Goal: Task Accomplishment & Management: Complete application form

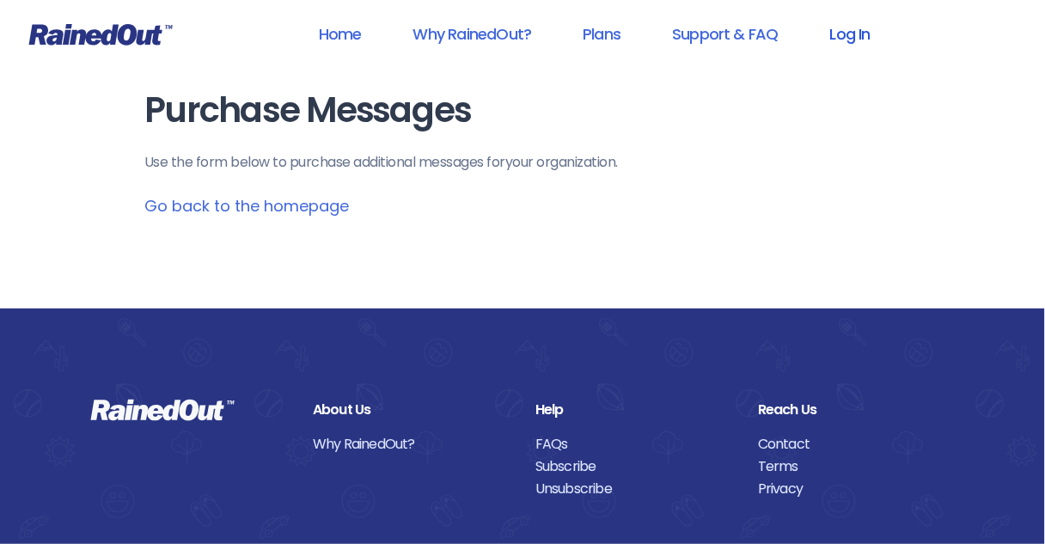
click at [859, 38] on link "Log In" at bounding box center [850, 34] width 85 height 39
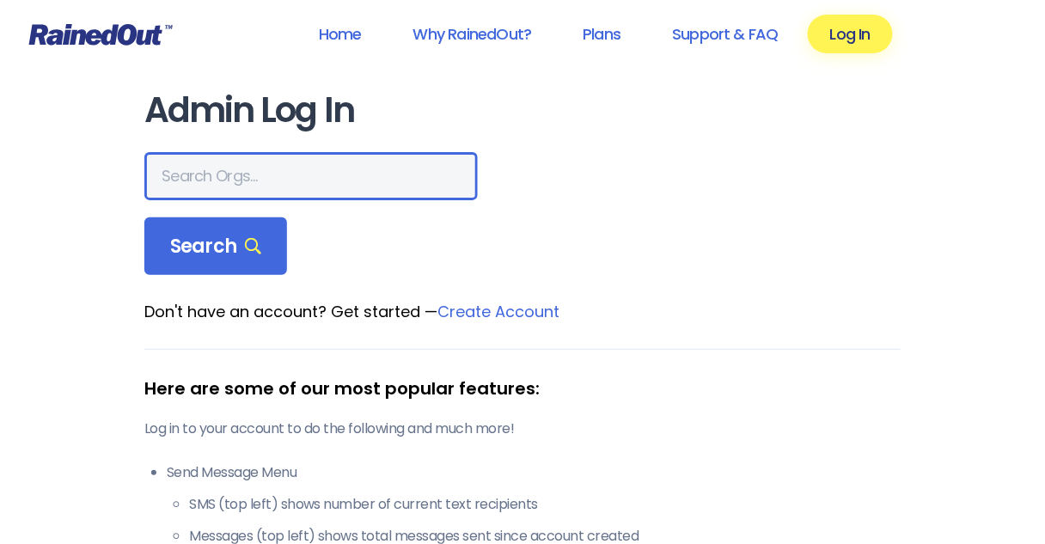
click at [318, 174] on input "text" at bounding box center [310, 176] width 333 height 48
type input "Trinity Baptist Church"
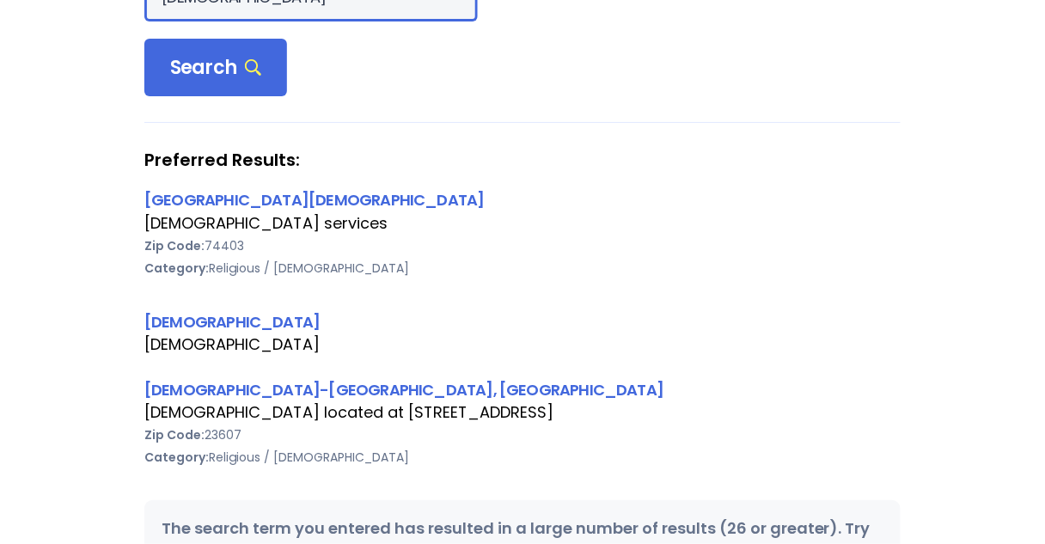
scroll to position [206, 0]
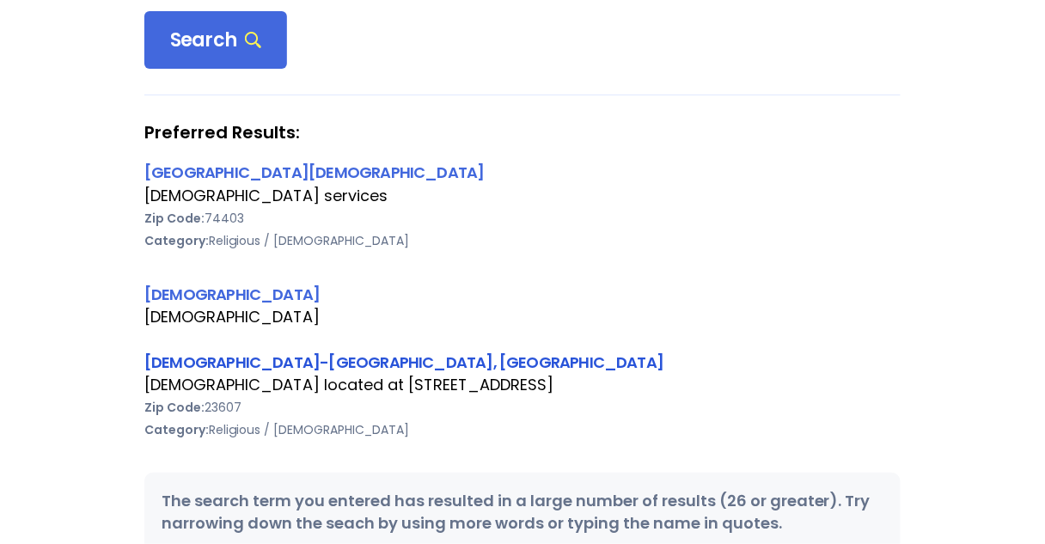
click at [275, 359] on link "Trinity Baptist Church-Newport News, VA" at bounding box center [403, 361] width 519 height 21
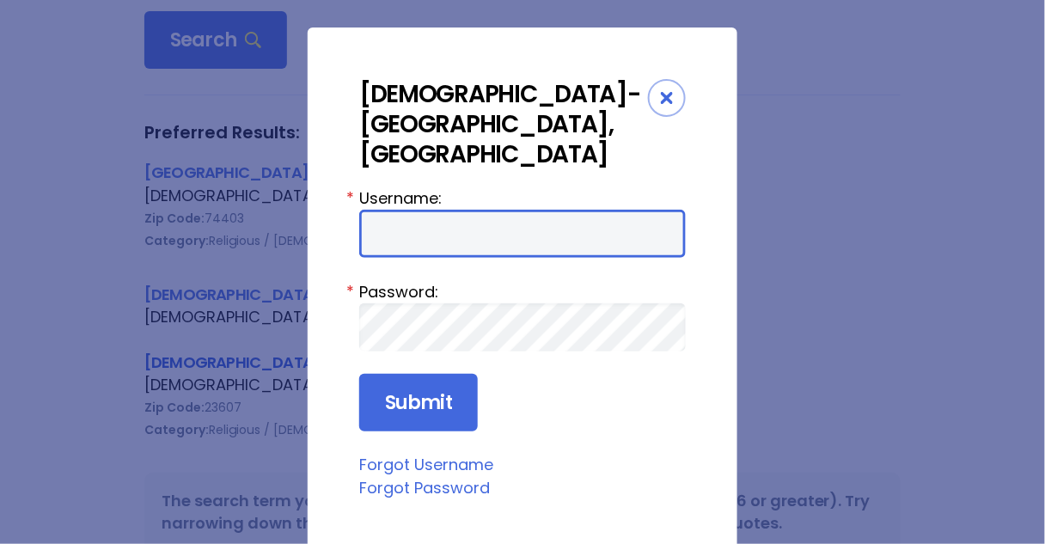
type input "Preston954"
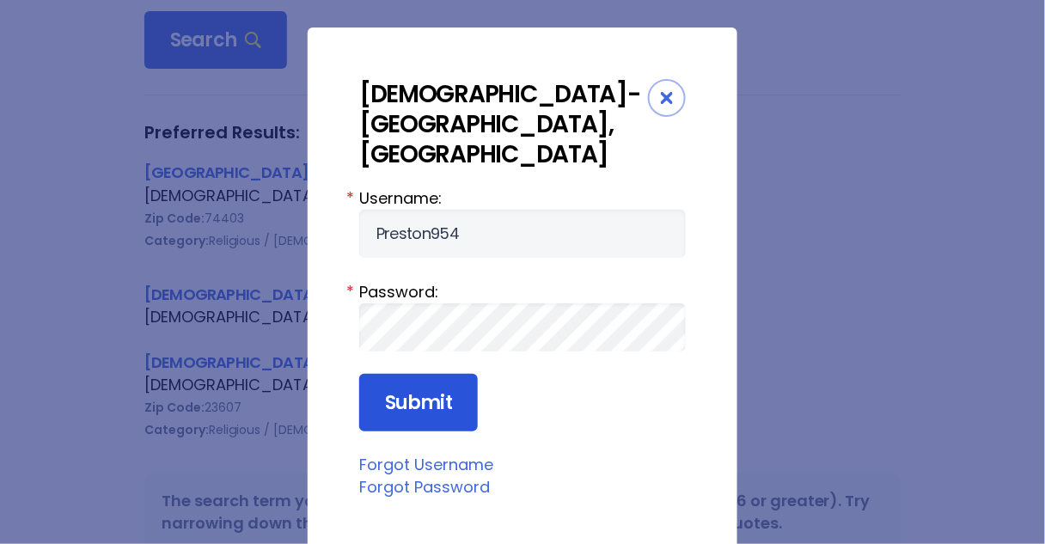
click at [424, 374] on input "Submit" at bounding box center [418, 403] width 119 height 58
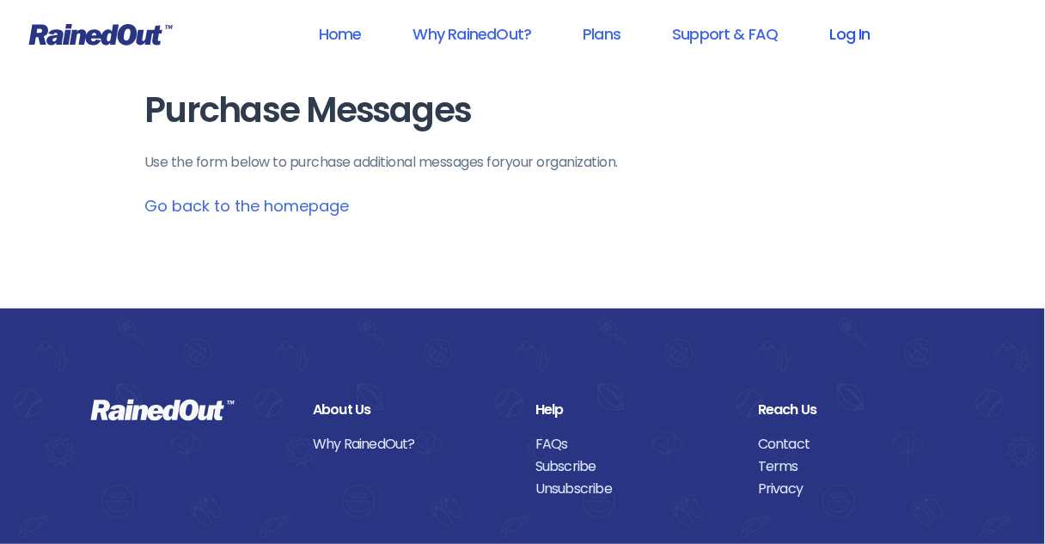
click at [846, 35] on link "Log In" at bounding box center [850, 34] width 85 height 39
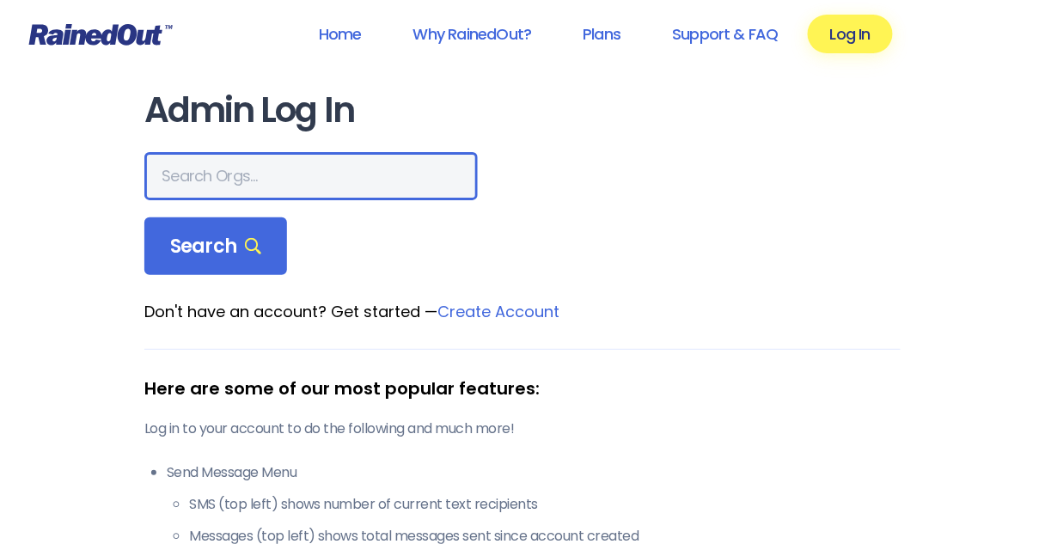
click at [235, 186] on input "text" at bounding box center [310, 176] width 333 height 48
type input "[DEMOGRAPHIC_DATA]"
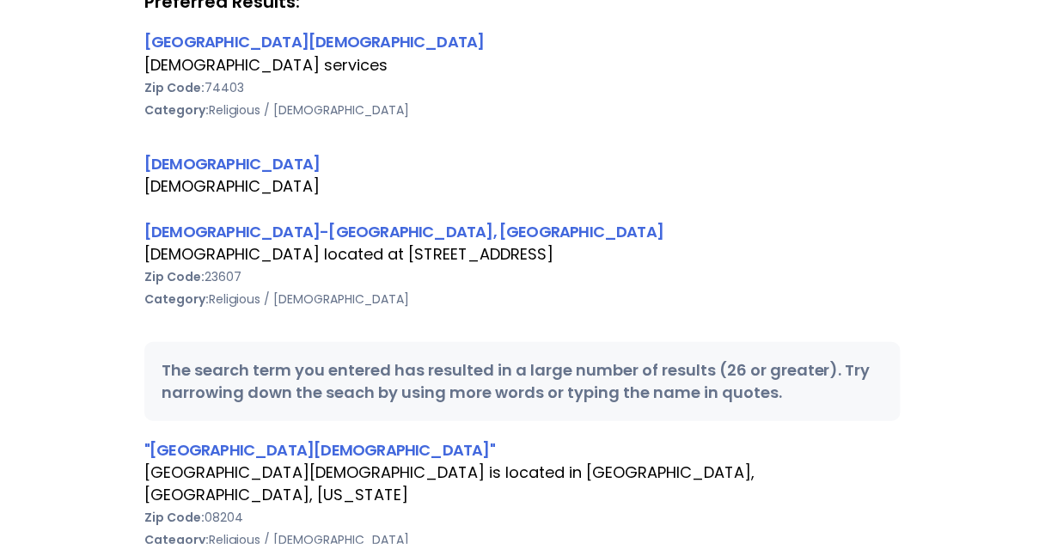
scroll to position [344, 0]
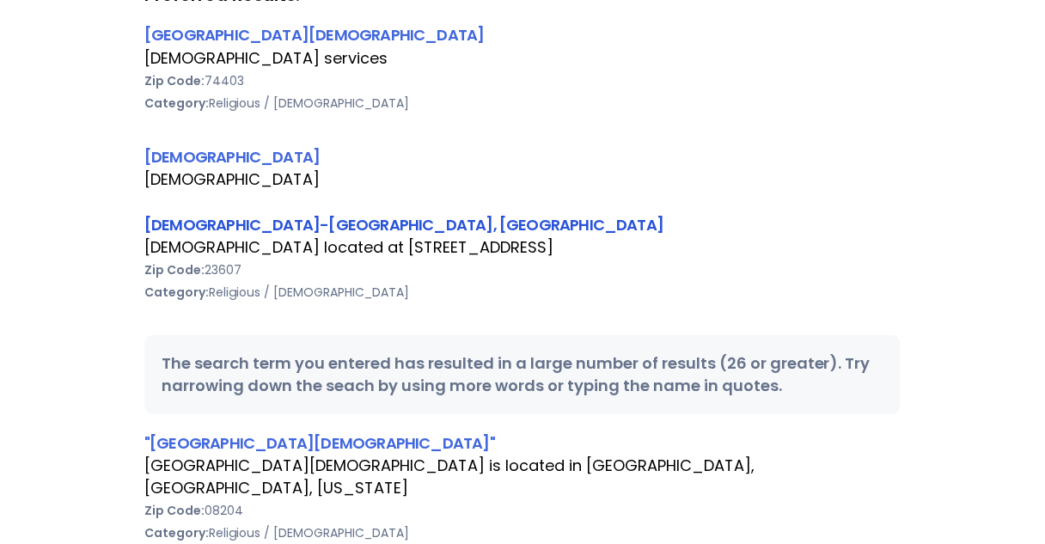
click at [240, 225] on link "[DEMOGRAPHIC_DATA]-[GEOGRAPHIC_DATA], [GEOGRAPHIC_DATA]" at bounding box center [403, 224] width 519 height 21
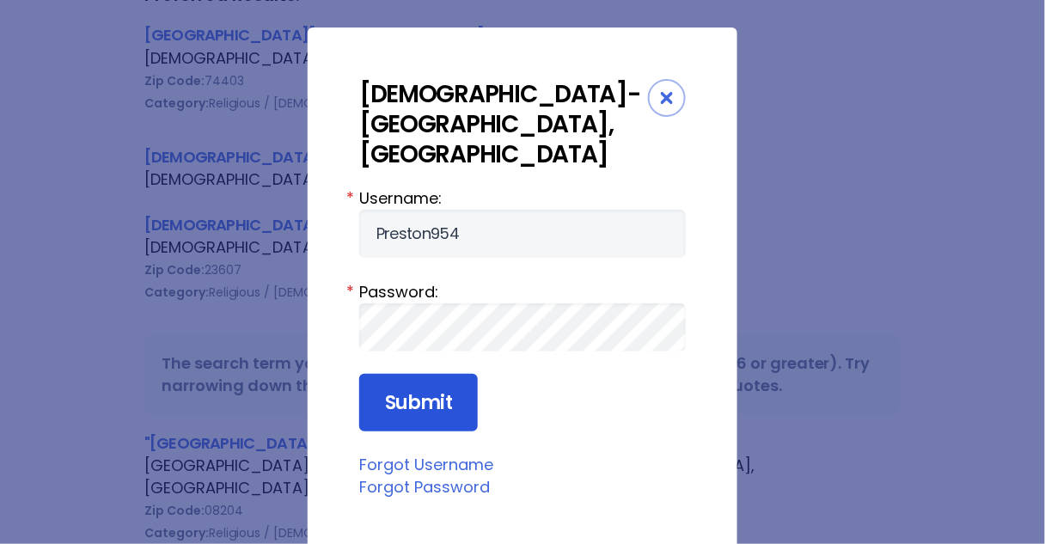
click at [427, 374] on input "Submit" at bounding box center [418, 403] width 119 height 58
